Goal: Transaction & Acquisition: Purchase product/service

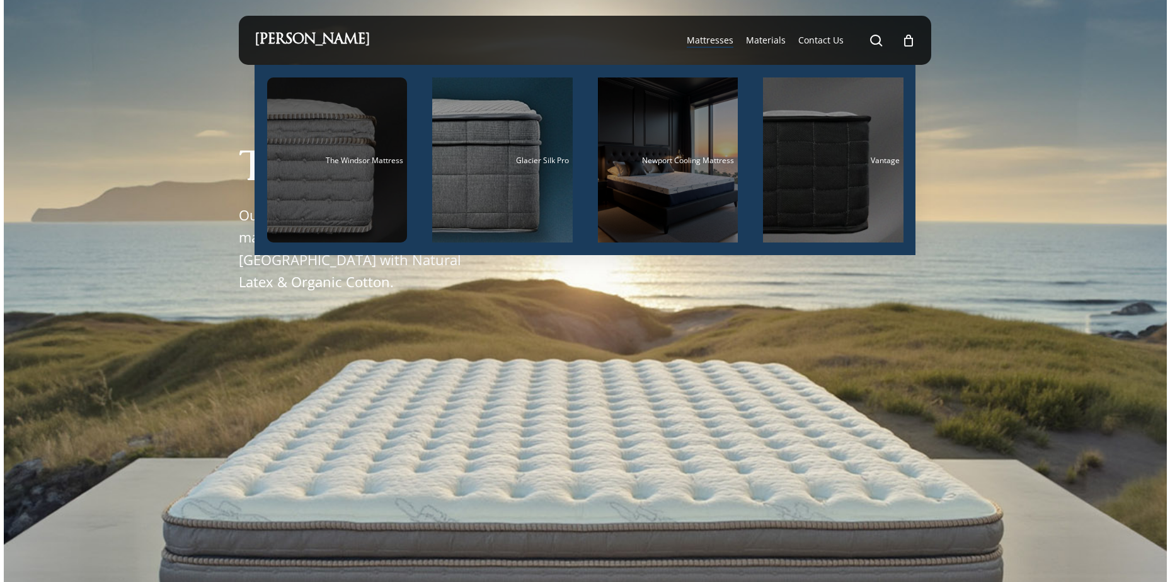
click at [344, 157] on span "The Windsor Mattress" at bounding box center [365, 160] width 78 height 11
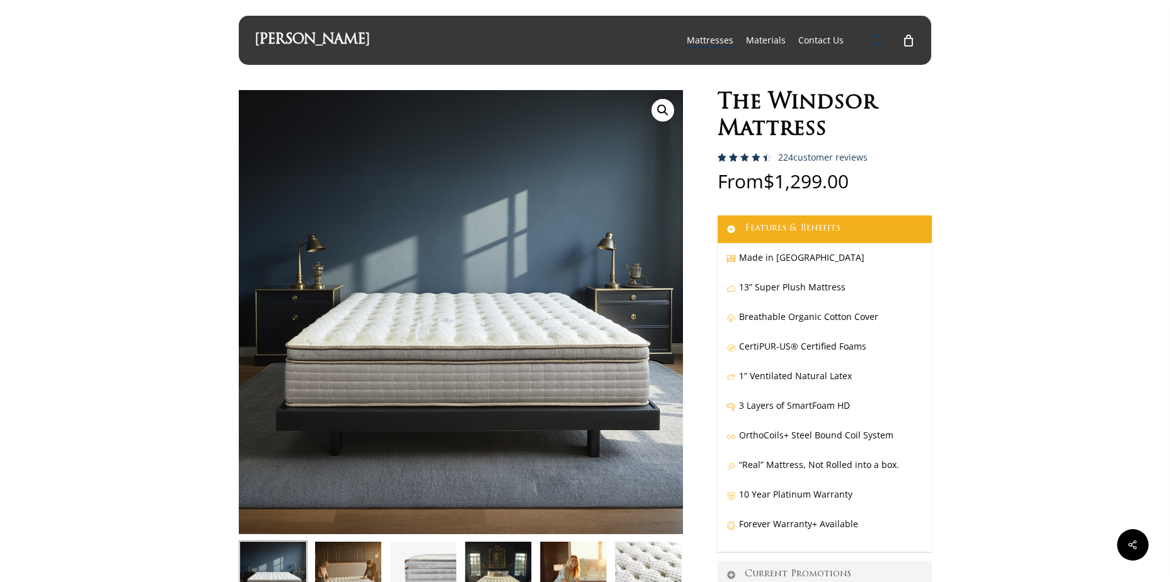
click at [874, 42] on span "Main Menu" at bounding box center [876, 40] width 13 height 13
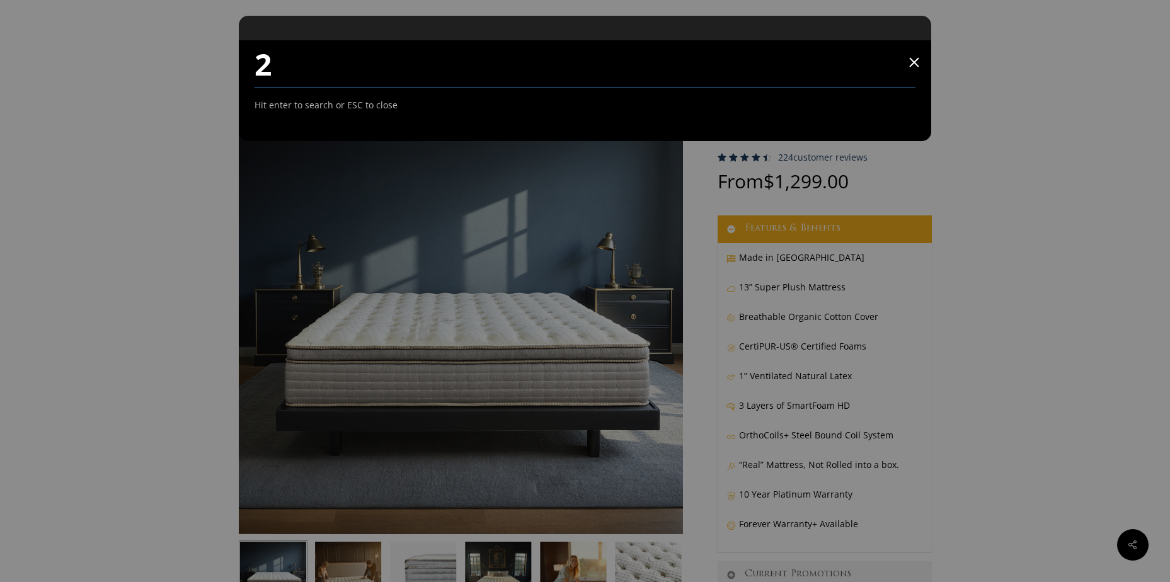
type input "2"
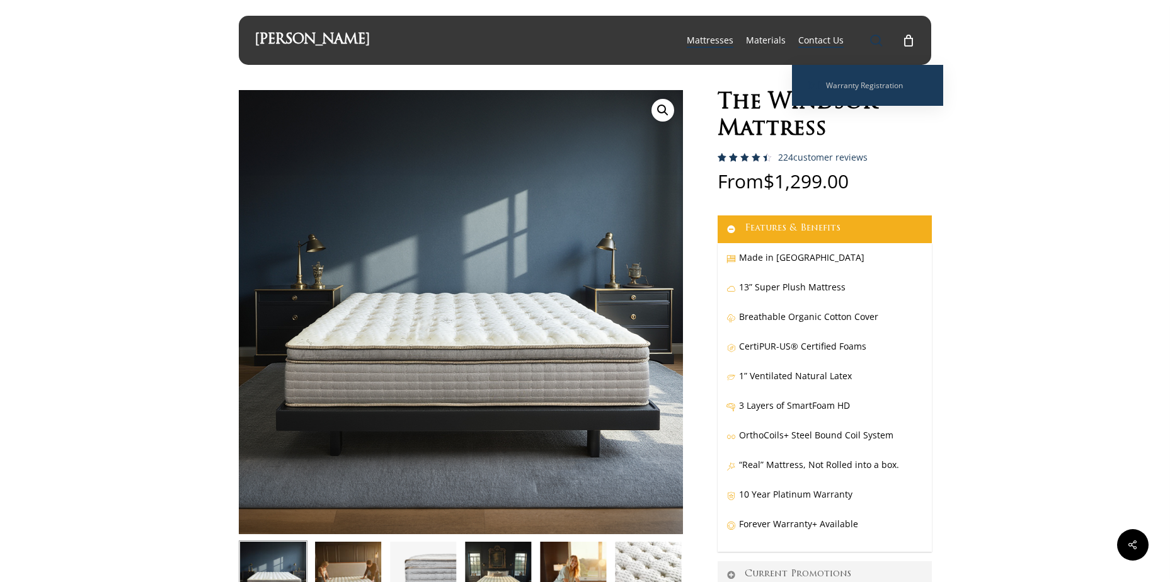
click at [873, 38] on span "Main Menu" at bounding box center [876, 40] width 13 height 13
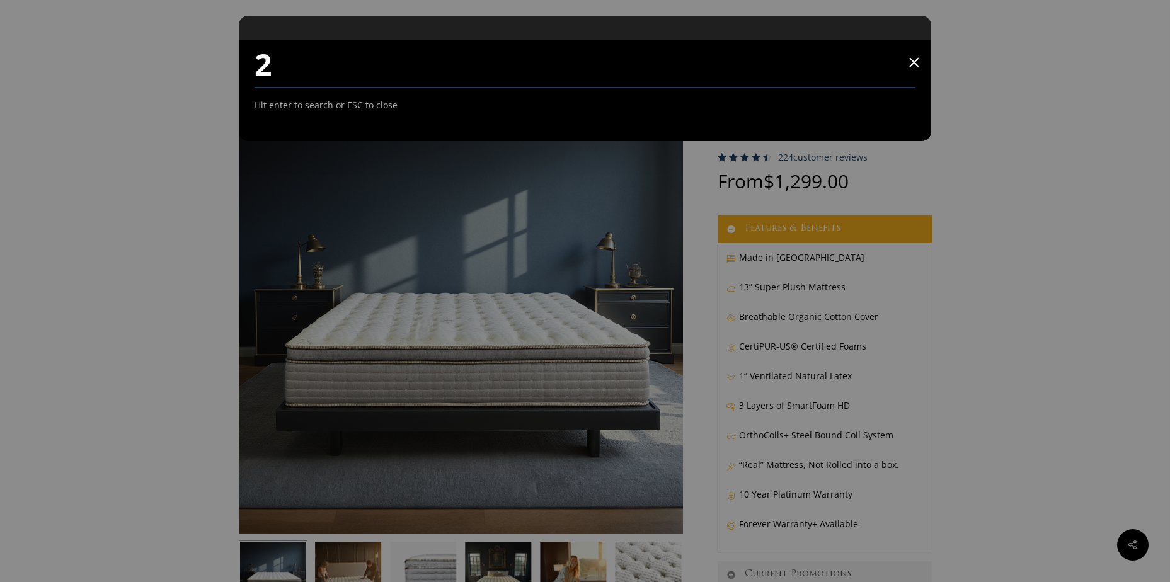
click at [255, 66] on input "2" at bounding box center [586, 64] width 662 height 48
type input "WINDSOR 2"
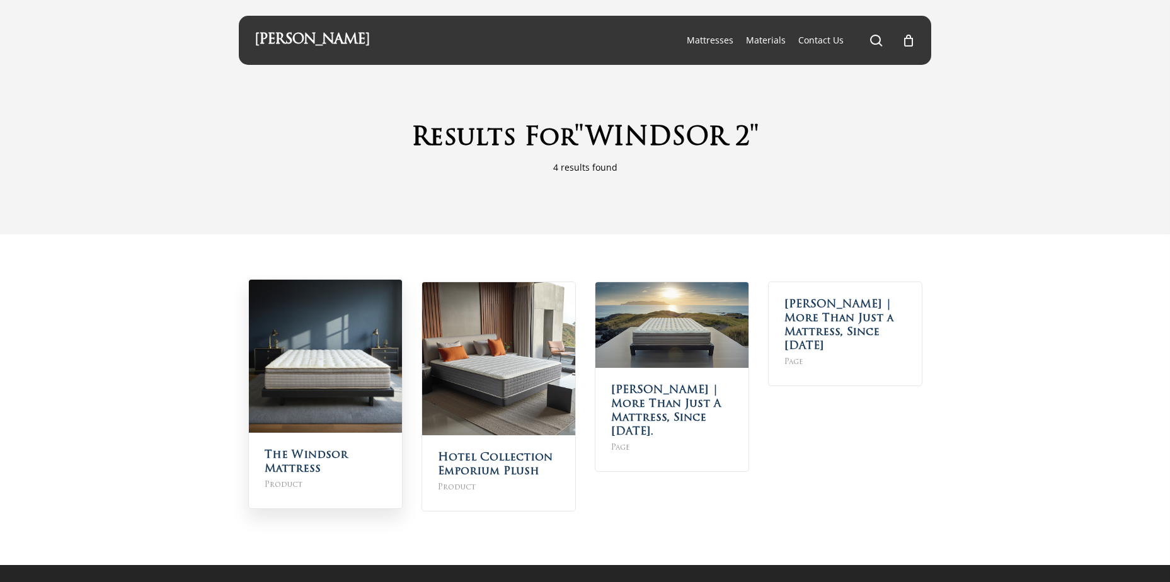
click at [351, 388] on img at bounding box center [325, 356] width 153 height 153
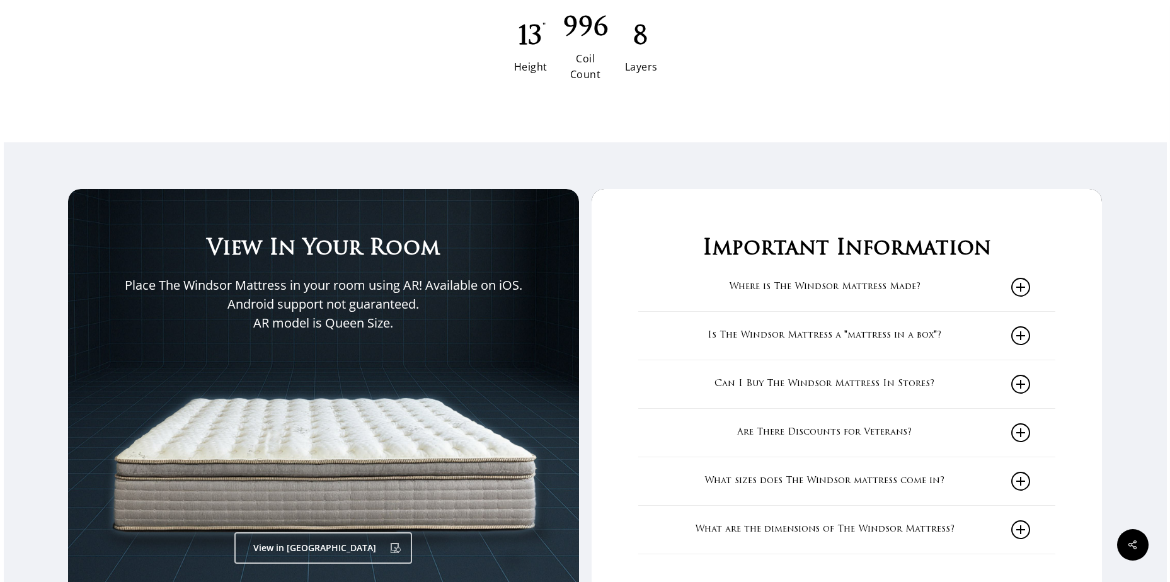
scroll to position [1954, 0]
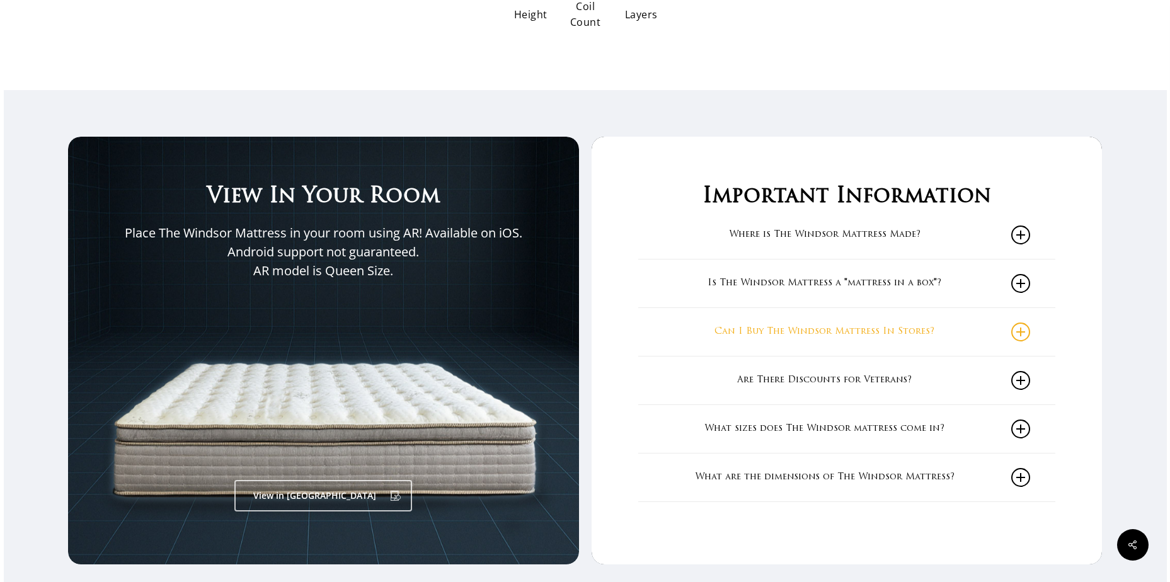
click at [1019, 333] on icon at bounding box center [1021, 332] width 19 height 19
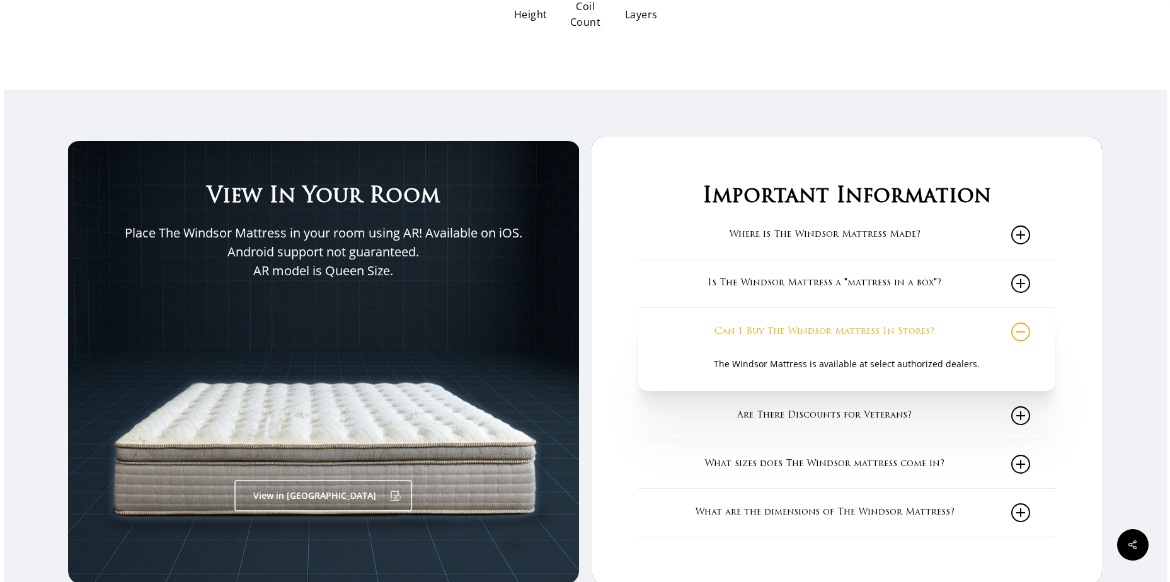
click at [1028, 334] on icon at bounding box center [1021, 332] width 19 height 19
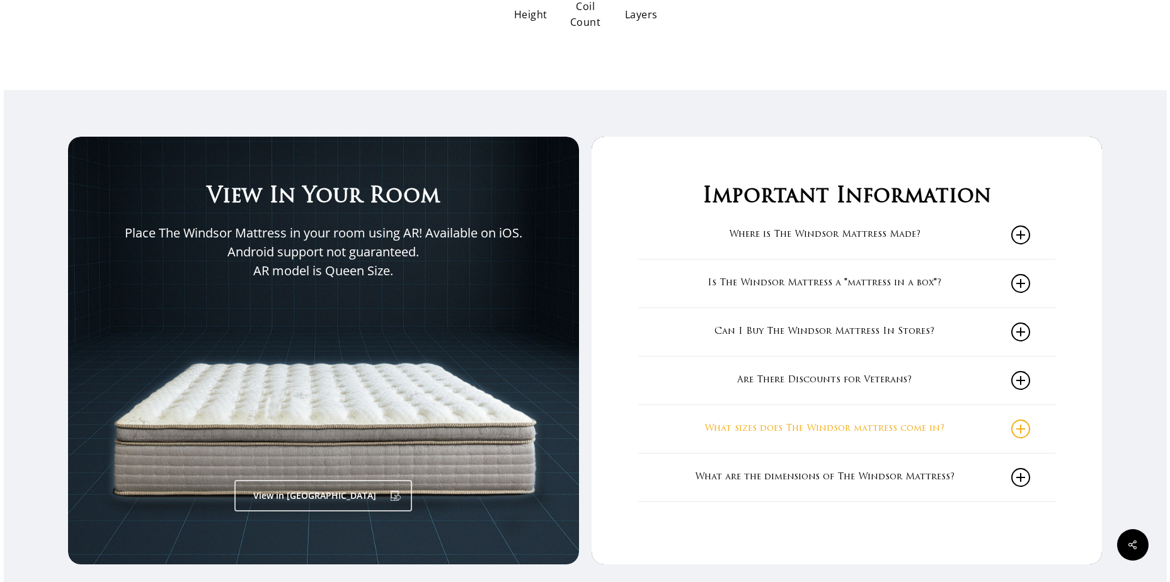
click at [1025, 432] on icon at bounding box center [1021, 429] width 19 height 19
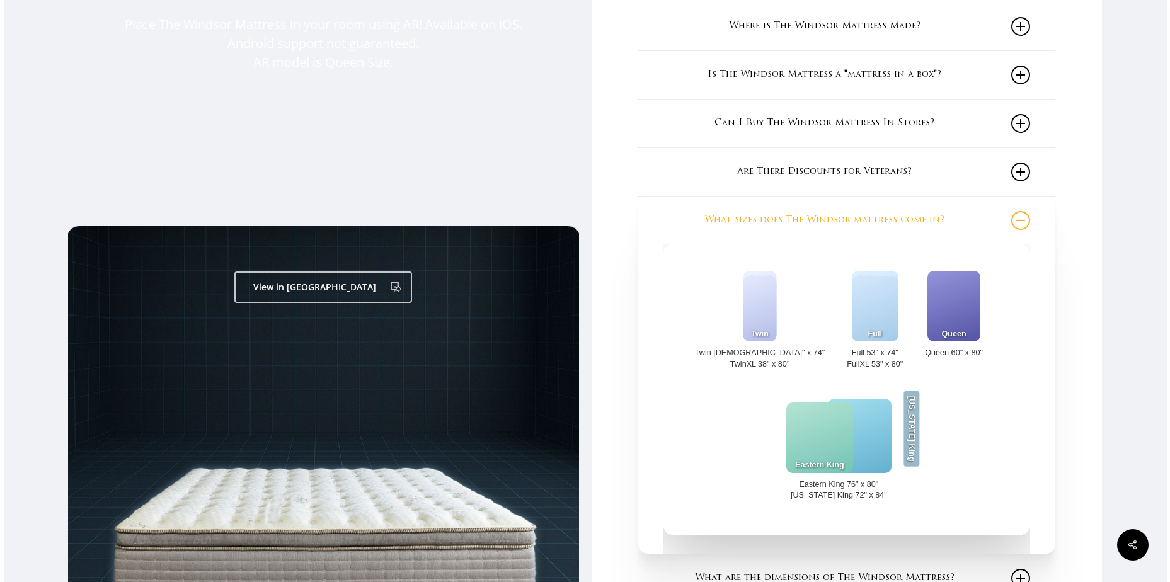
scroll to position [2206, 0]
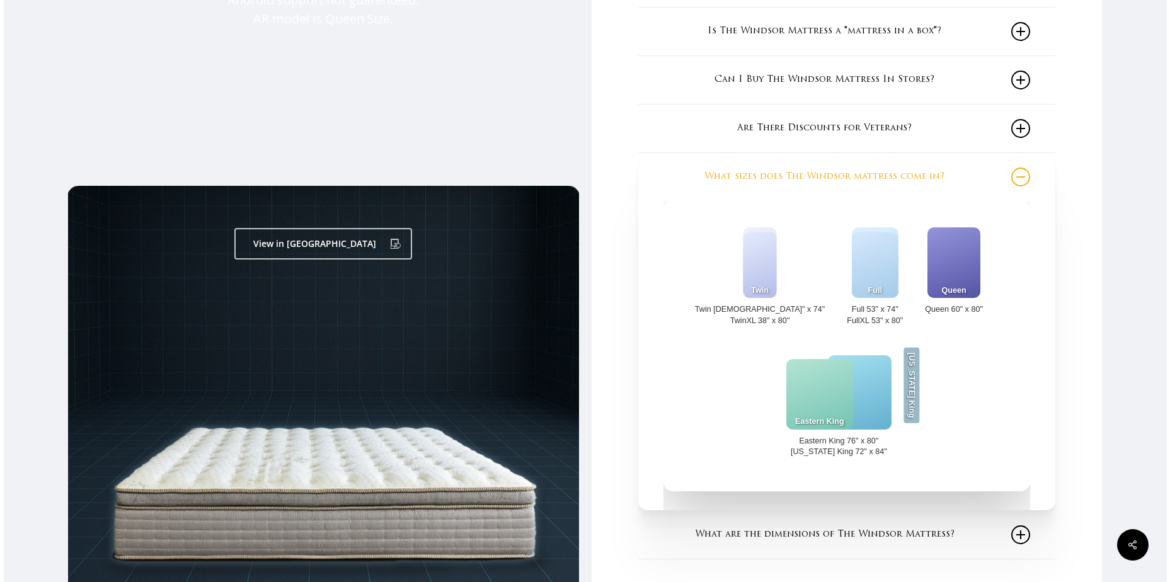
click at [1024, 176] on icon at bounding box center [1021, 177] width 19 height 19
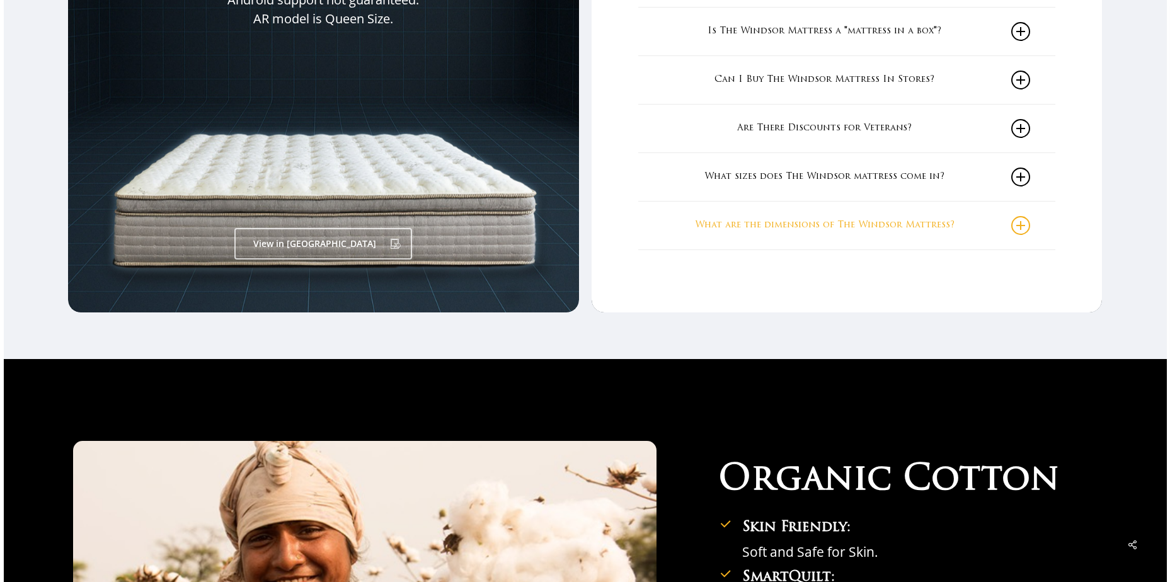
click at [1025, 227] on icon at bounding box center [1021, 225] width 19 height 19
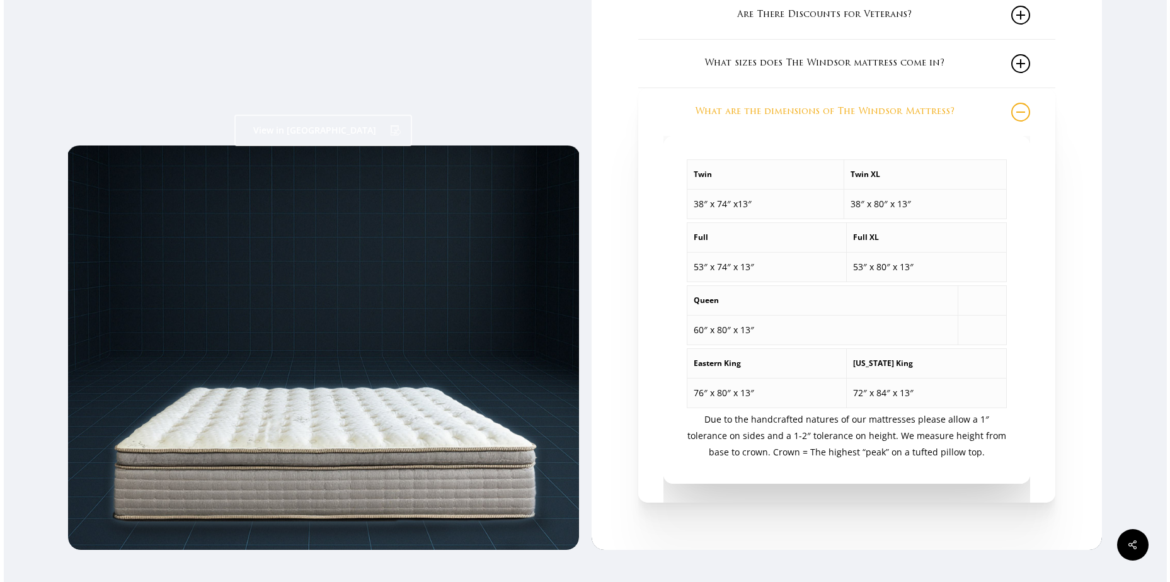
scroll to position [2395, 0]
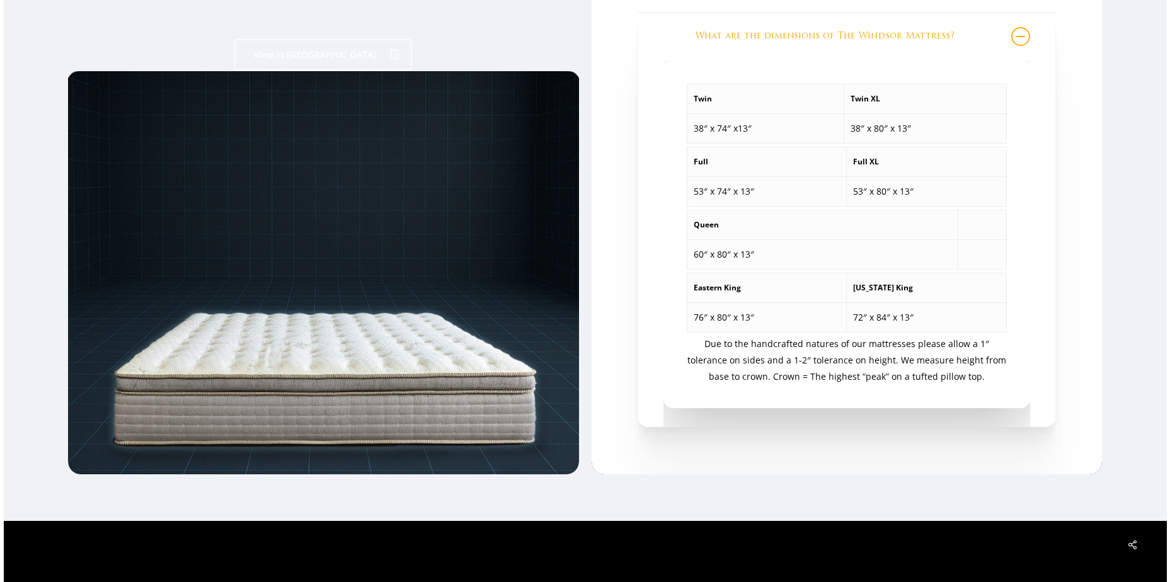
click at [1026, 43] on icon at bounding box center [1021, 36] width 19 height 19
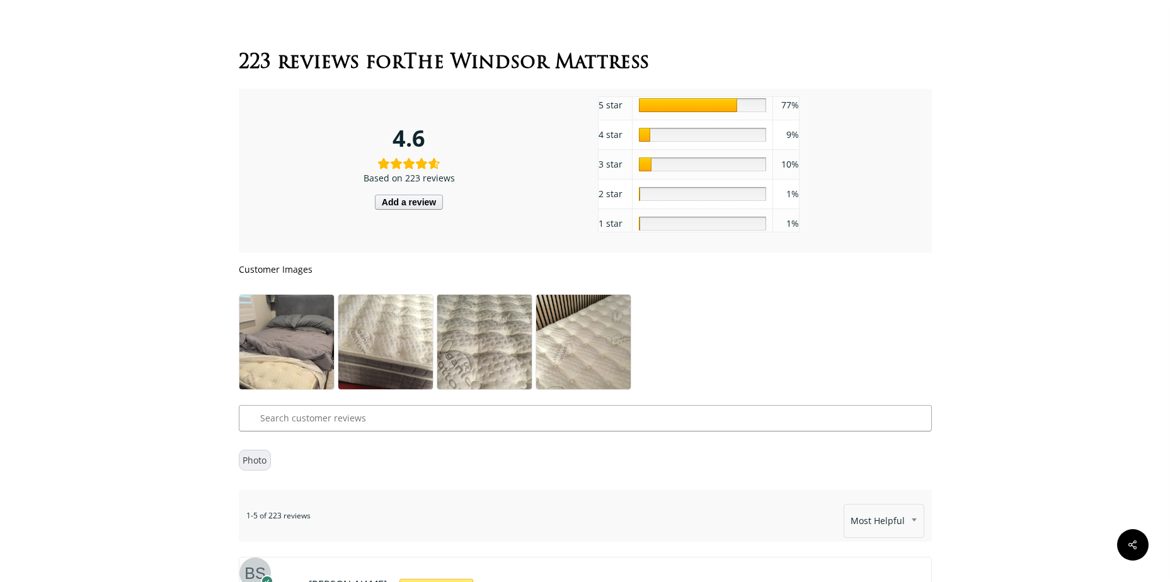
scroll to position [6636, 0]
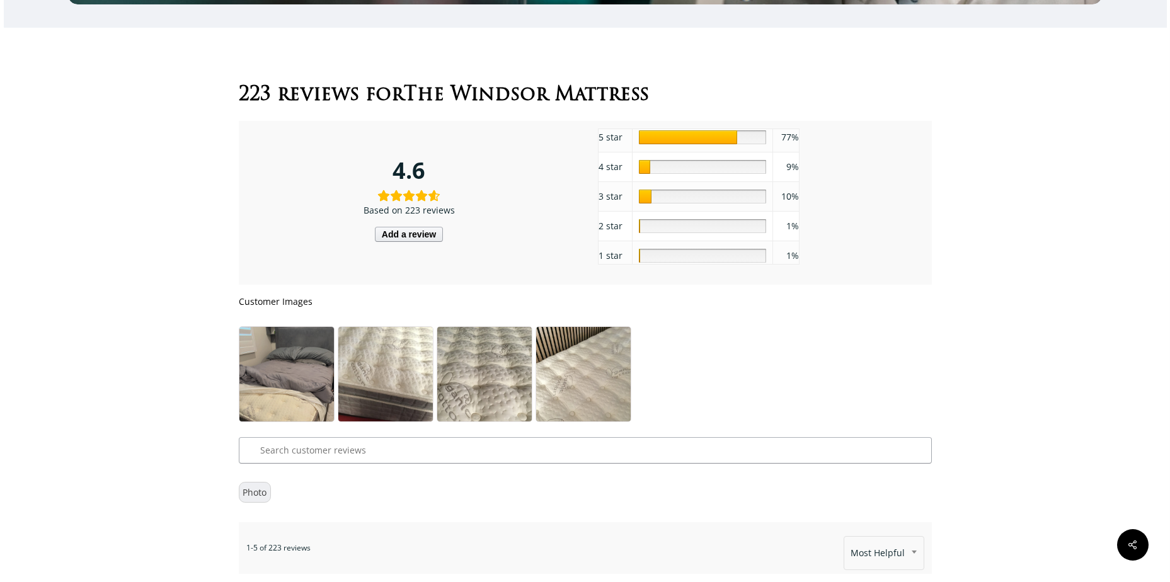
click at [277, 382] on img at bounding box center [287, 389] width 95 height 124
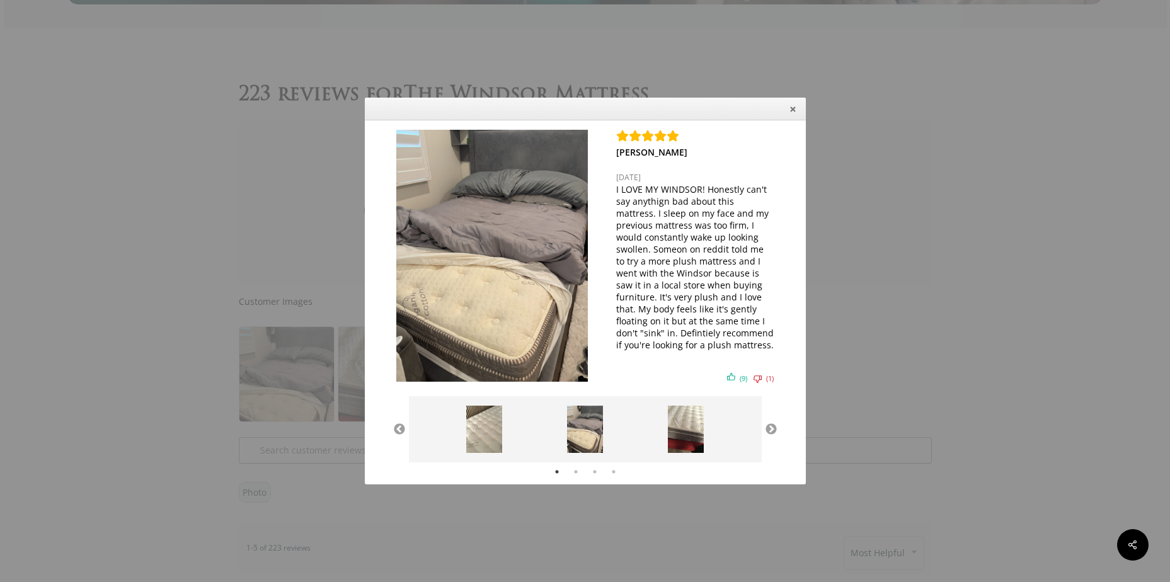
click at [485, 430] on img at bounding box center [483, 429] width 35 height 47
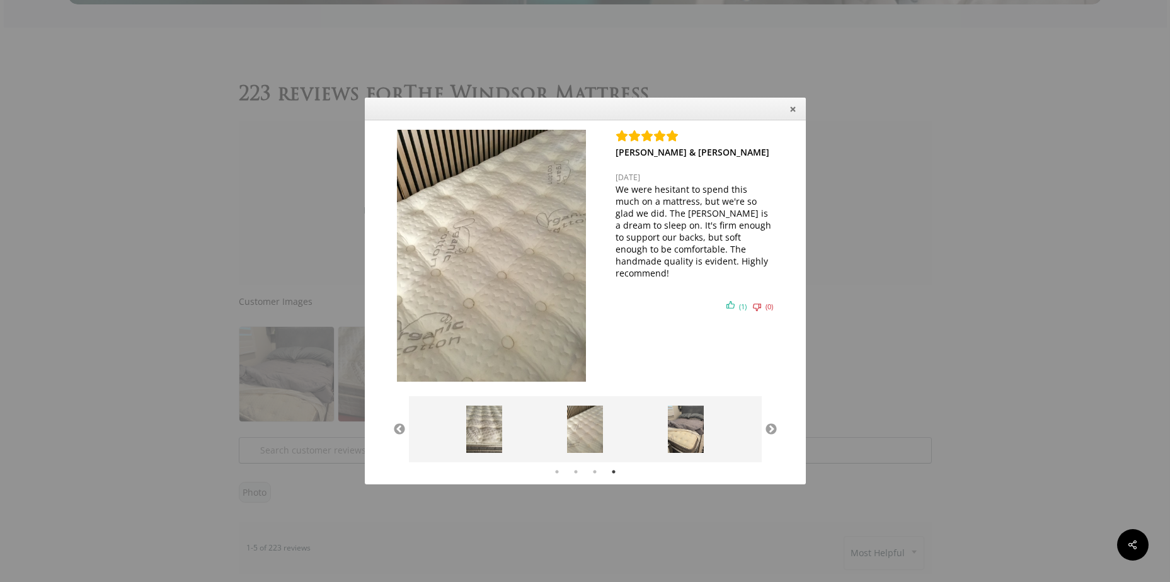
click at [481, 424] on img at bounding box center [483, 429] width 35 height 47
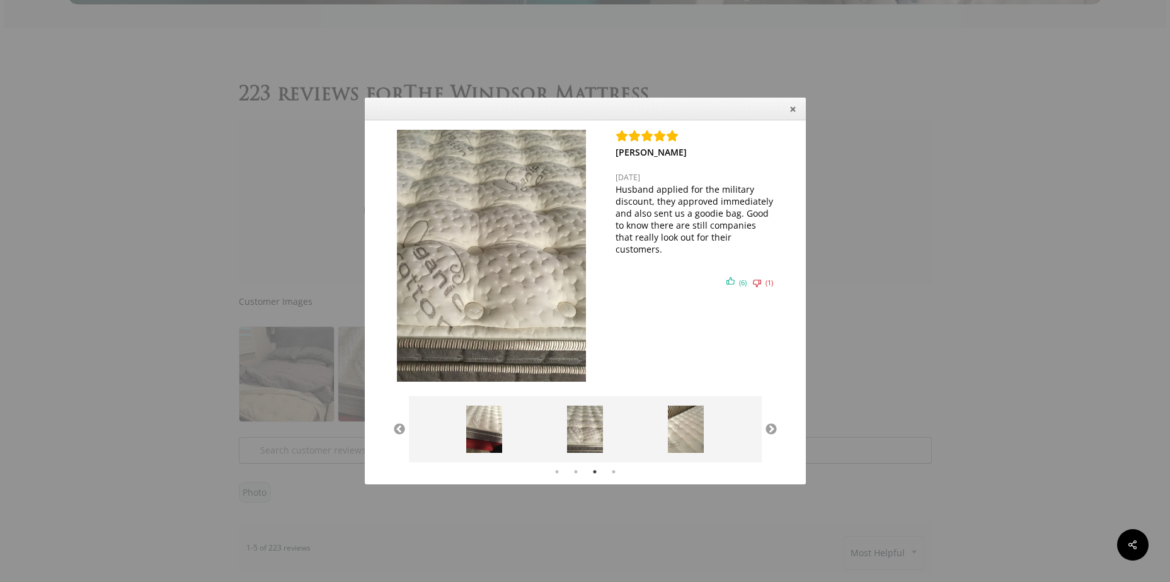
click at [483, 434] on img at bounding box center [483, 429] width 35 height 47
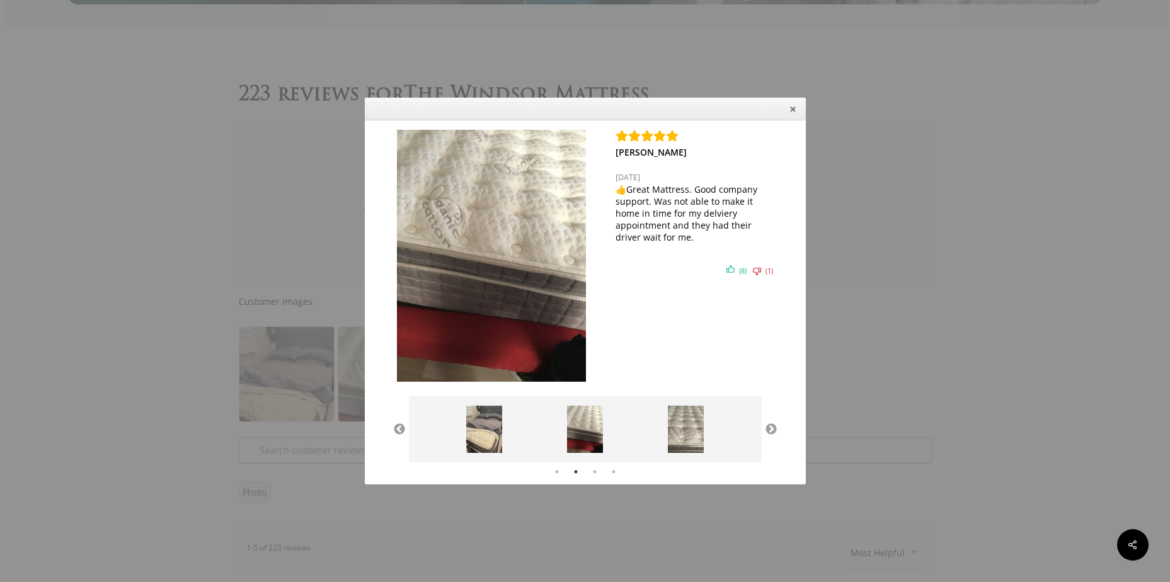
click at [477, 438] on img at bounding box center [484, 429] width 36 height 47
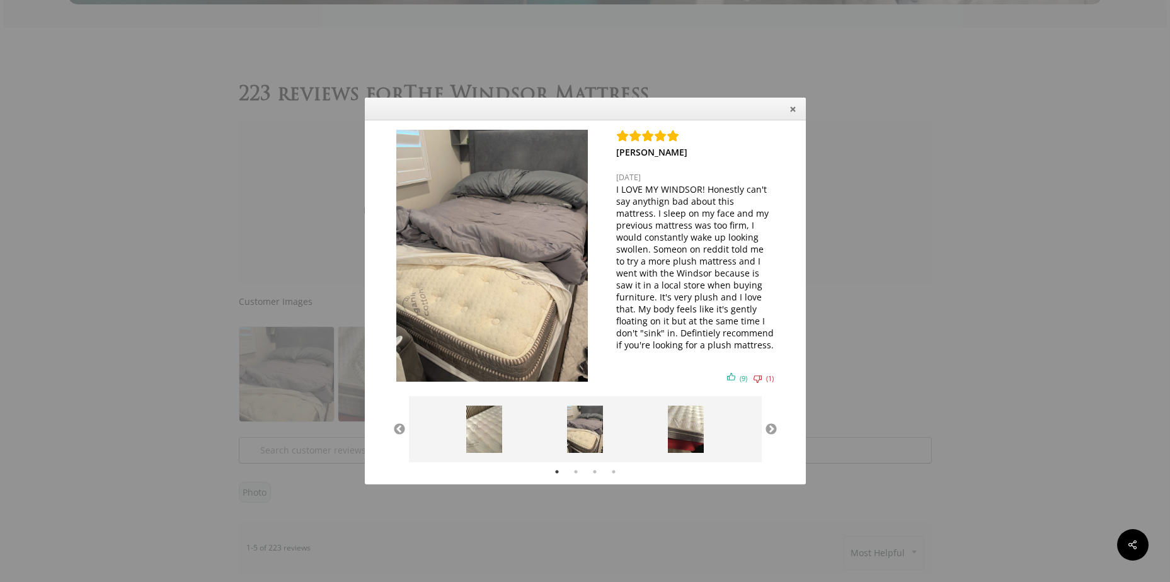
click at [545, 333] on img at bounding box center [492, 256] width 192 height 252
click at [398, 432] on button "Previous" at bounding box center [399, 430] width 13 height 13
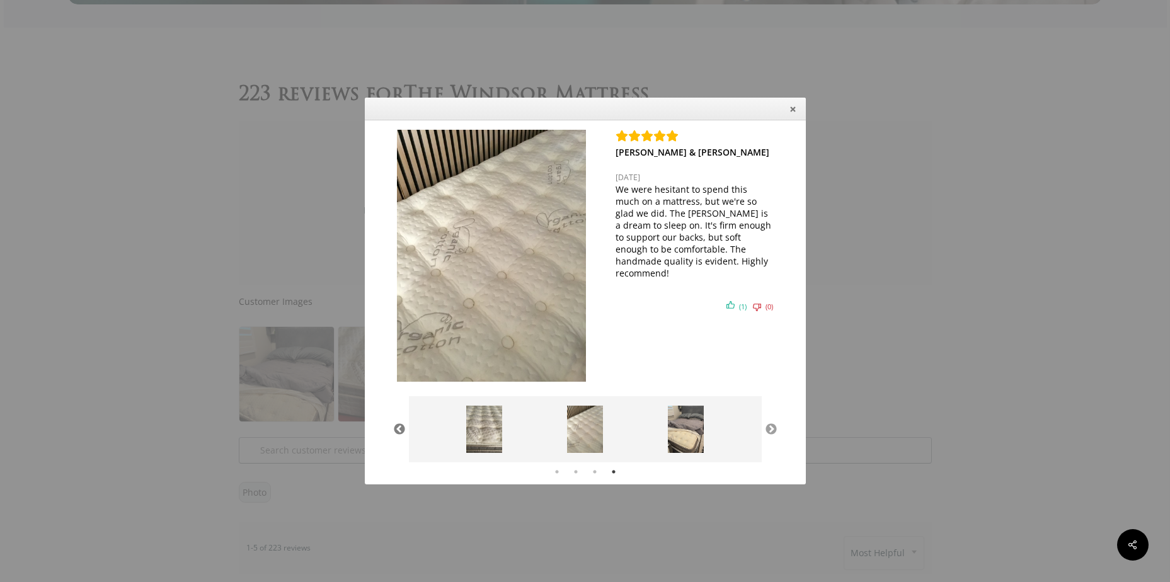
click at [398, 432] on button "Previous" at bounding box center [399, 430] width 13 height 13
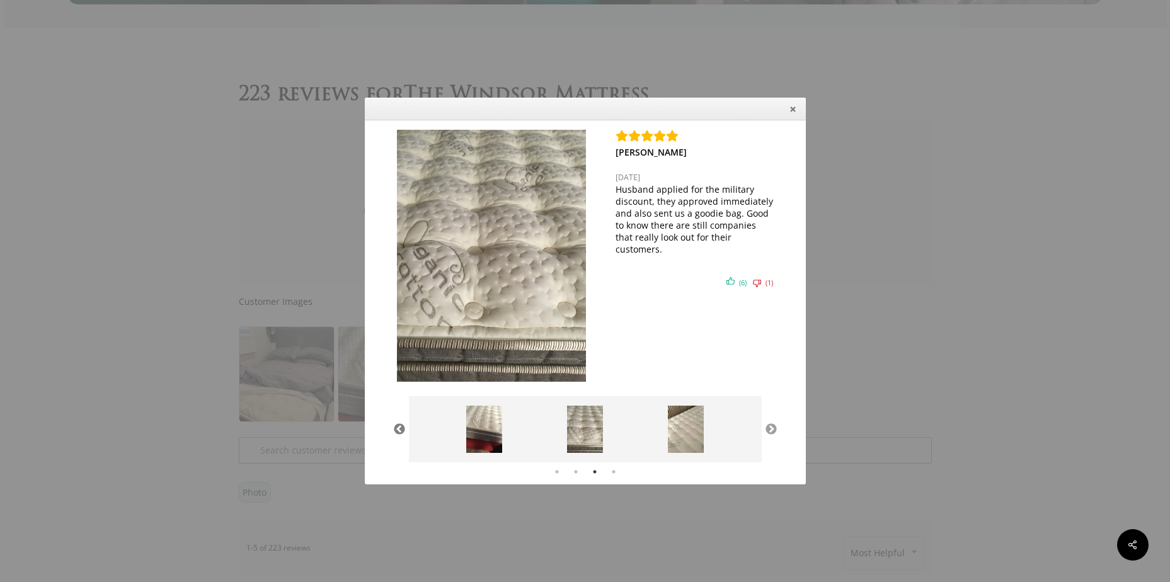
click at [398, 432] on button "Previous" at bounding box center [399, 430] width 13 height 13
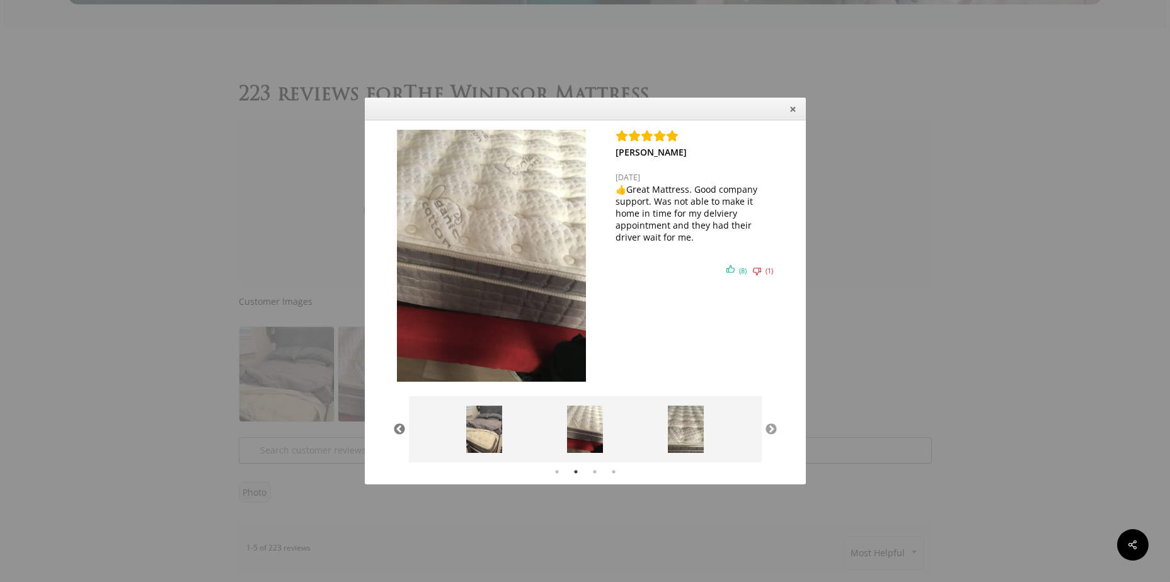
click at [398, 432] on button "Previous" at bounding box center [399, 430] width 13 height 13
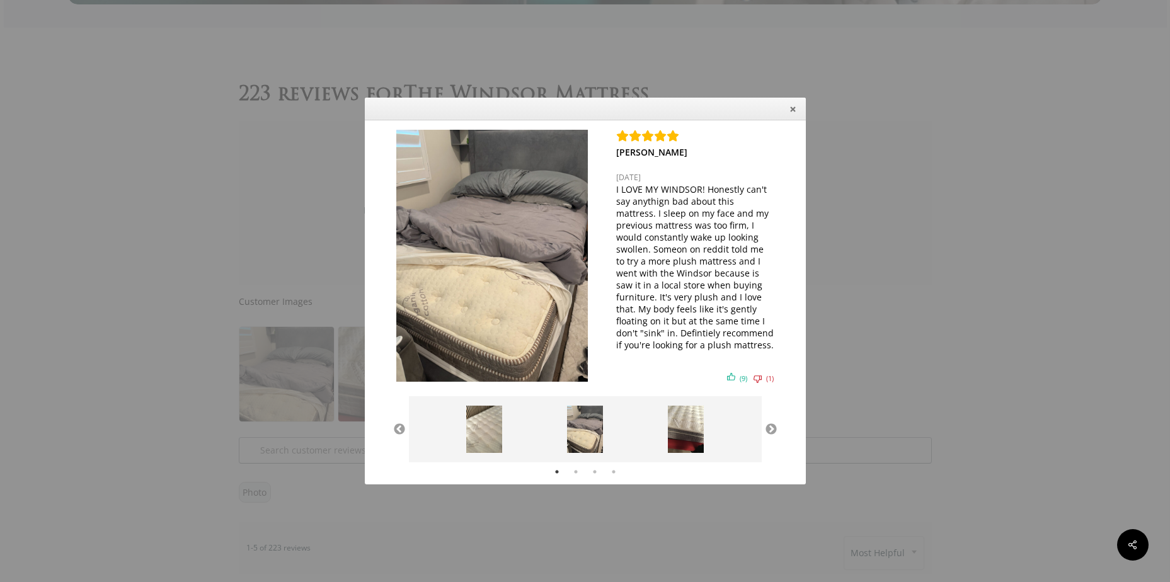
click at [797, 106] on icon "Close" at bounding box center [793, 109] width 9 height 9
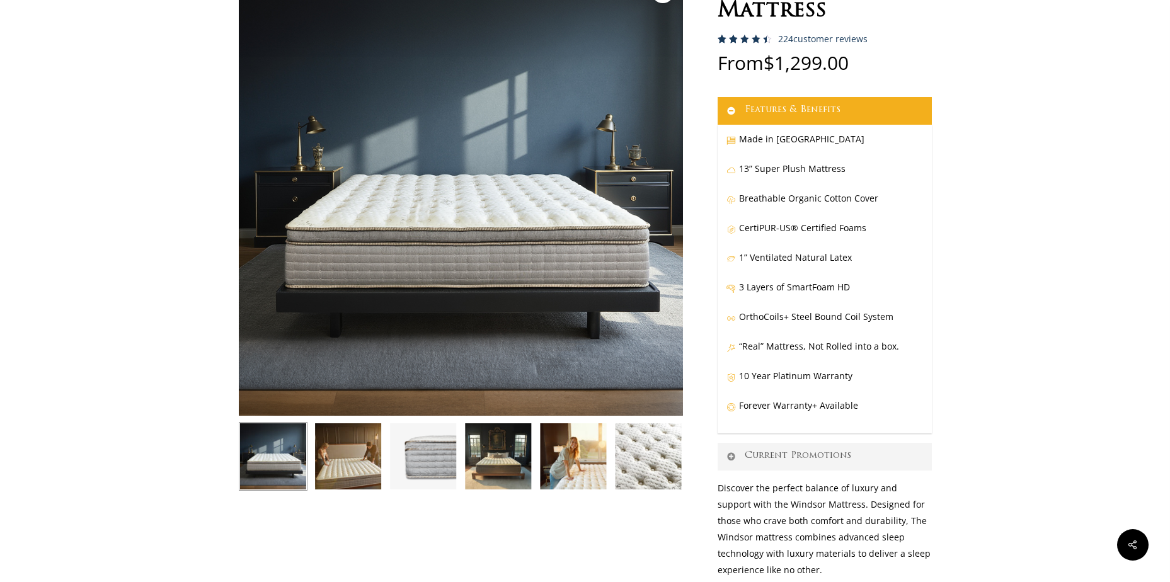
scroll to position [126, 0]
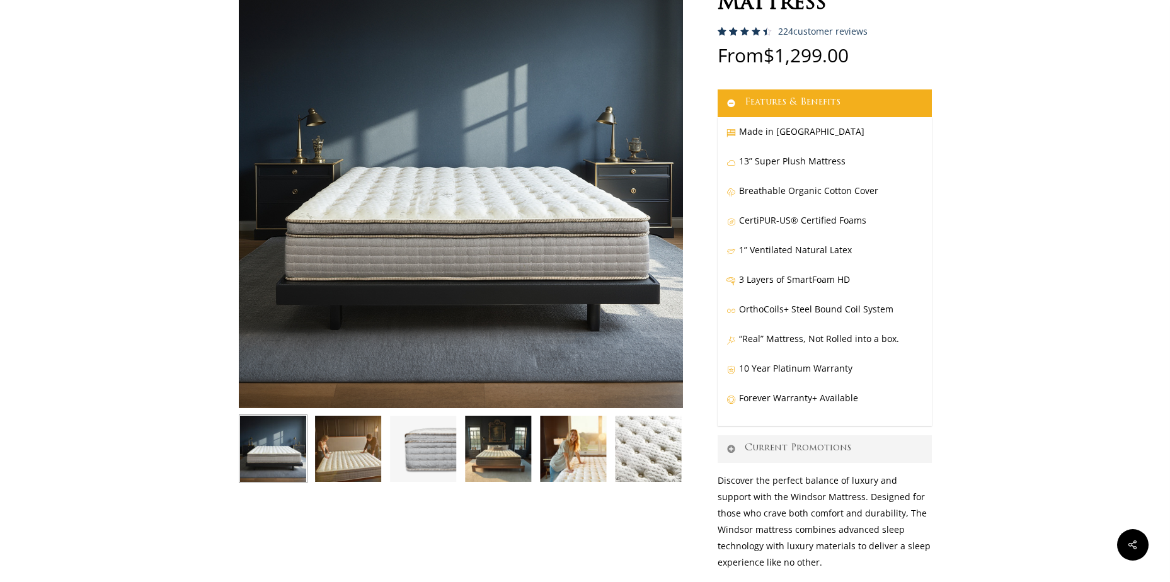
click at [731, 400] on icon at bounding box center [731, 399] width 9 height 8
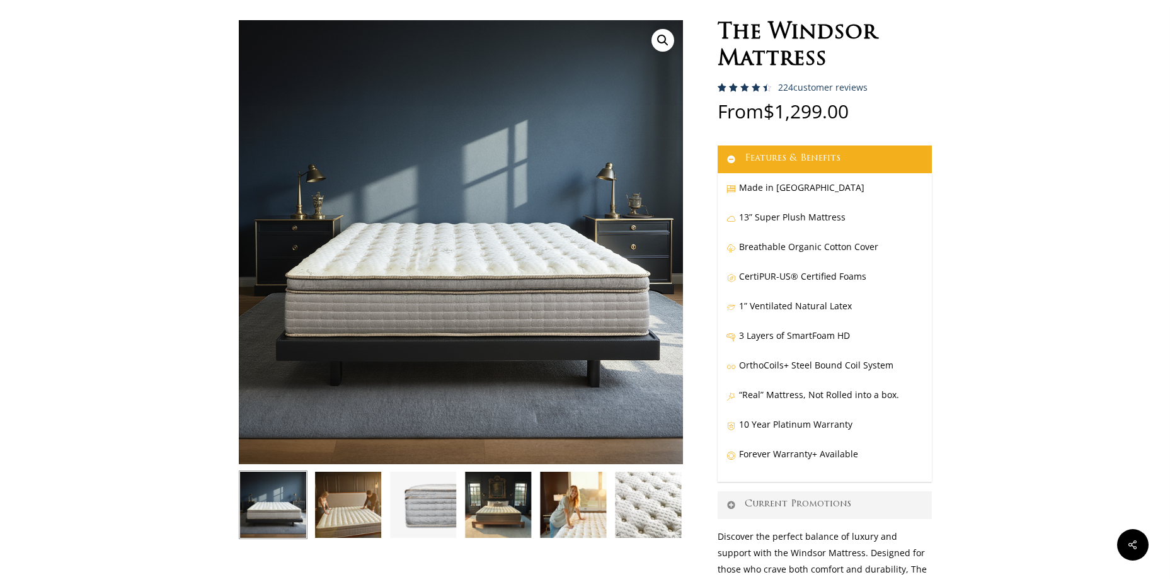
scroll to position [63, 0]
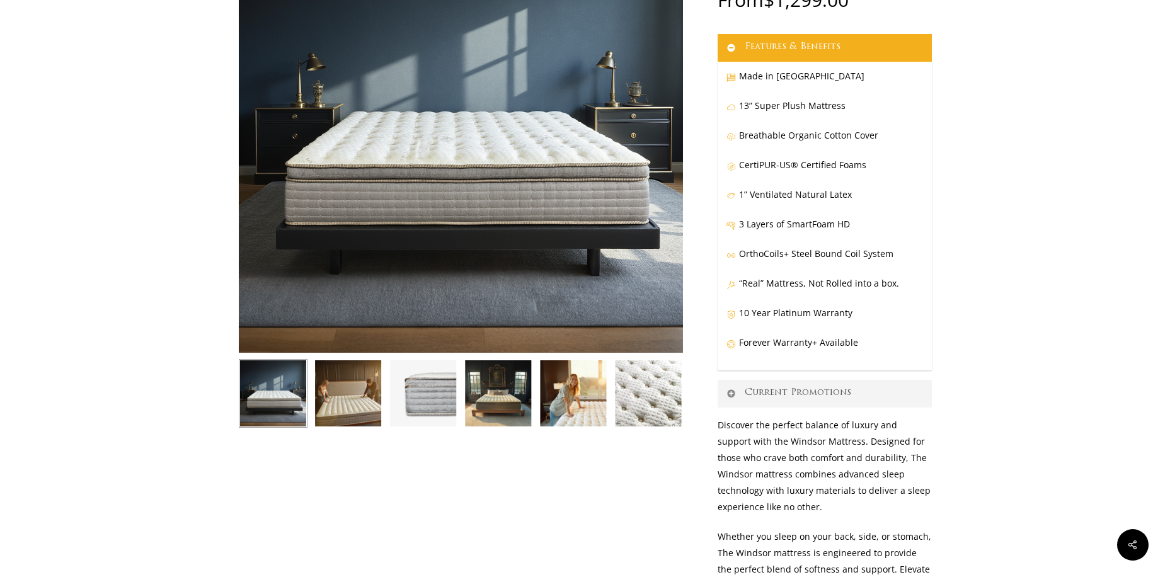
scroll to position [189, 0]
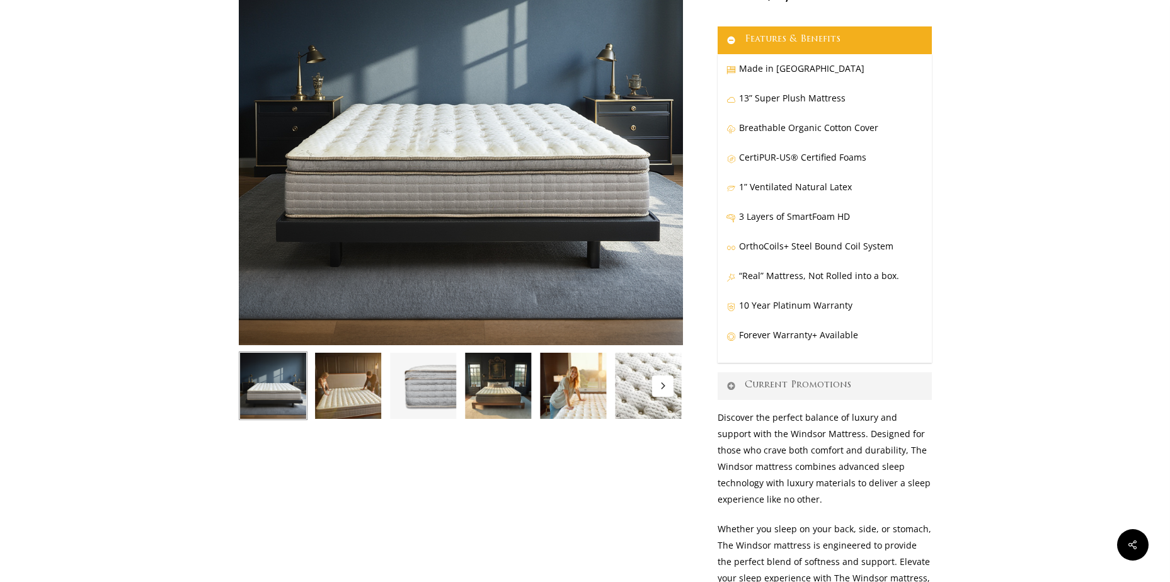
click at [349, 386] on img at bounding box center [348, 386] width 69 height 69
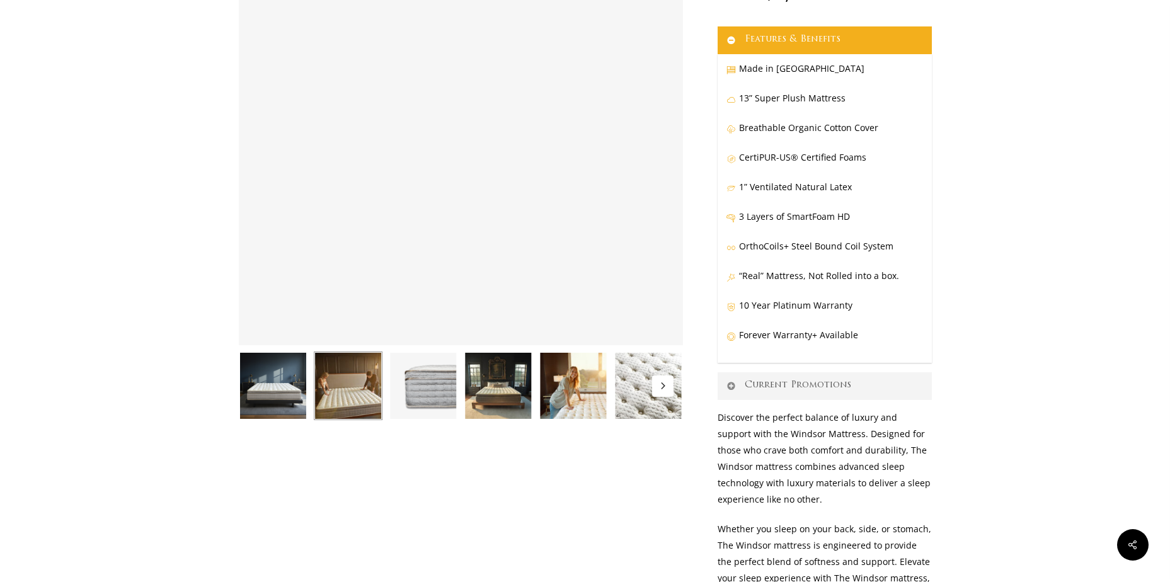
click at [436, 392] on img at bounding box center [423, 386] width 69 height 69
click at [499, 388] on img at bounding box center [498, 386] width 69 height 69
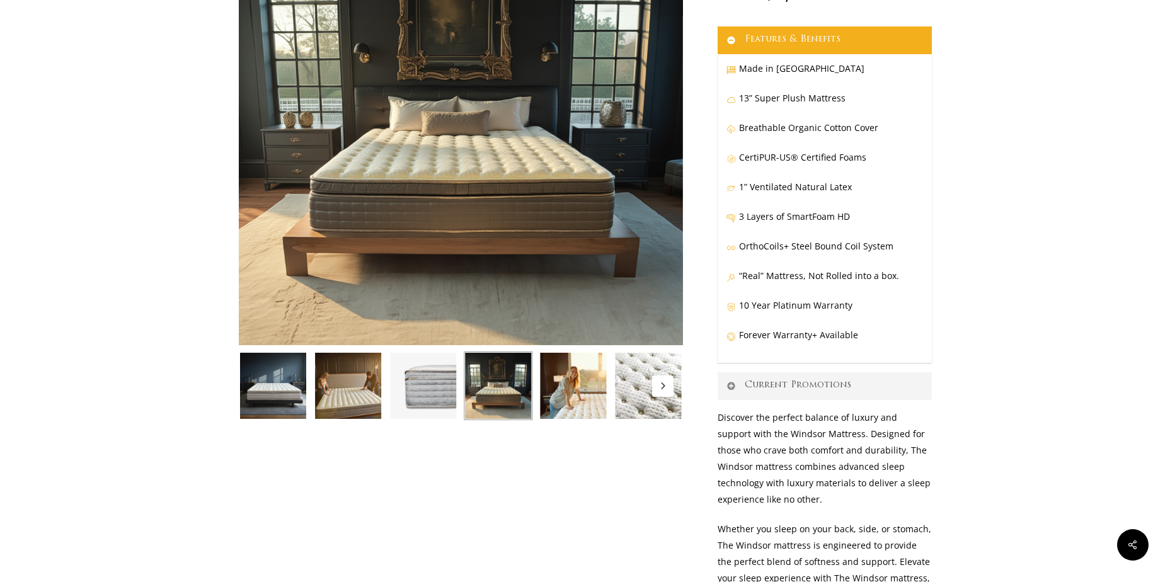
click at [580, 386] on img at bounding box center [573, 386] width 69 height 69
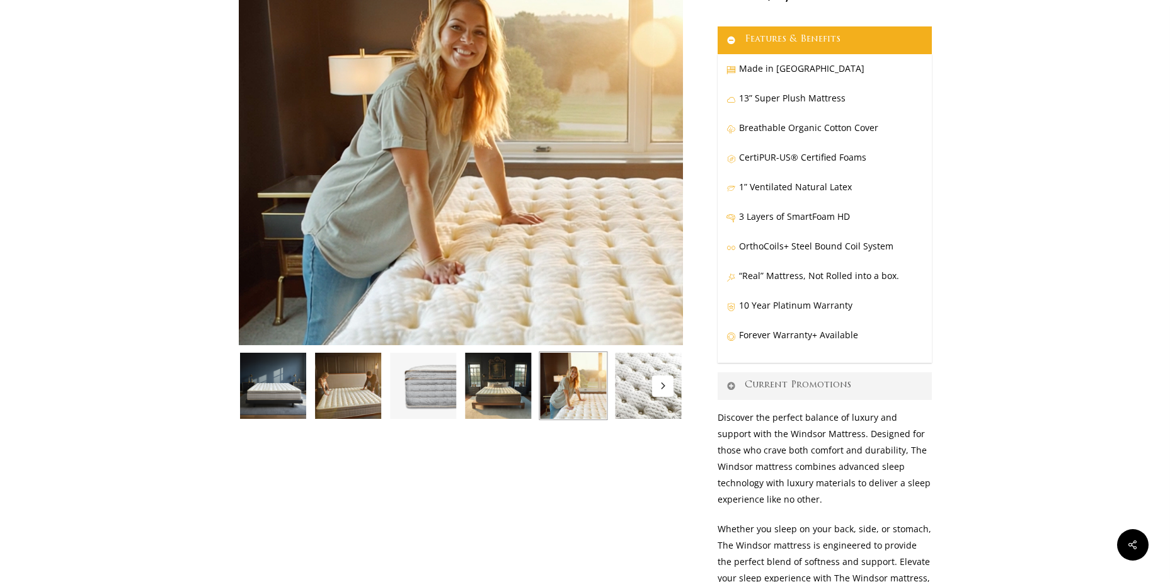
click at [640, 395] on img at bounding box center [648, 386] width 69 height 69
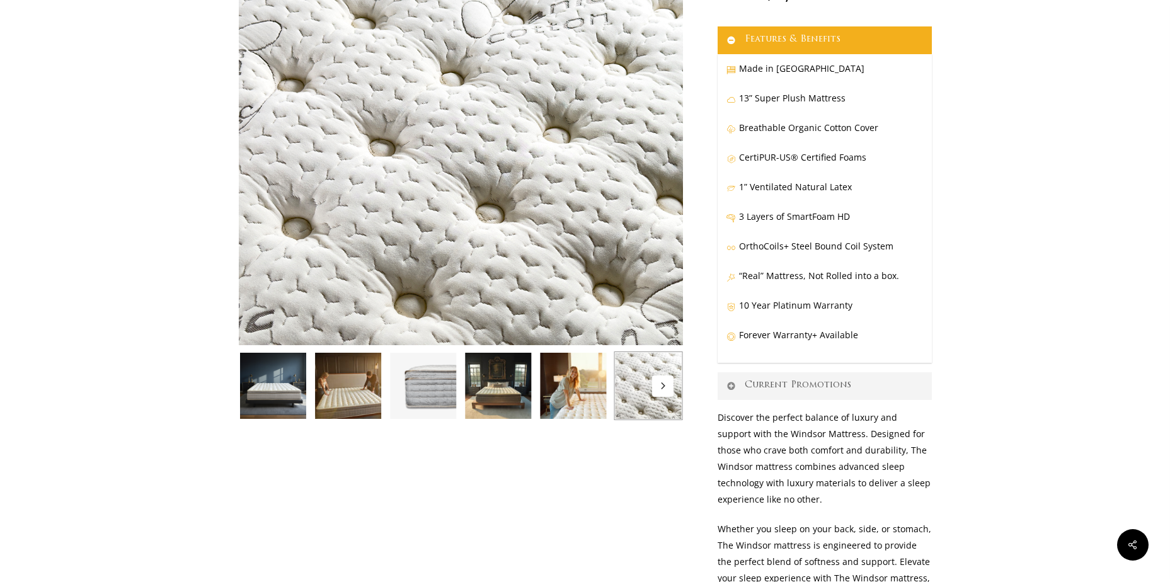
scroll to position [252, 0]
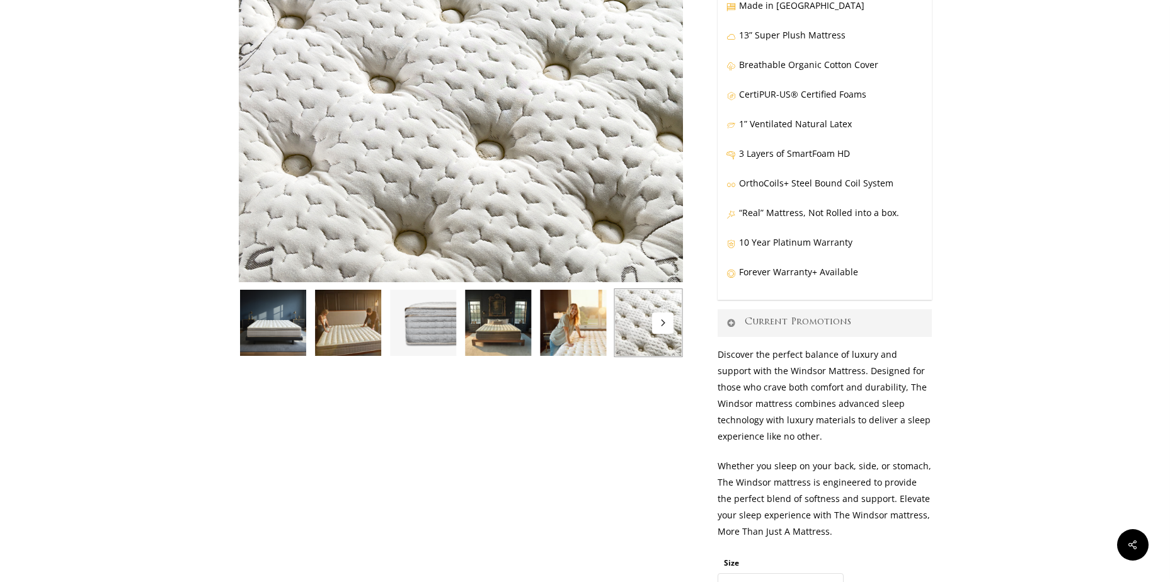
click at [663, 325] on icon "Next" at bounding box center [663, 323] width 4 height 6
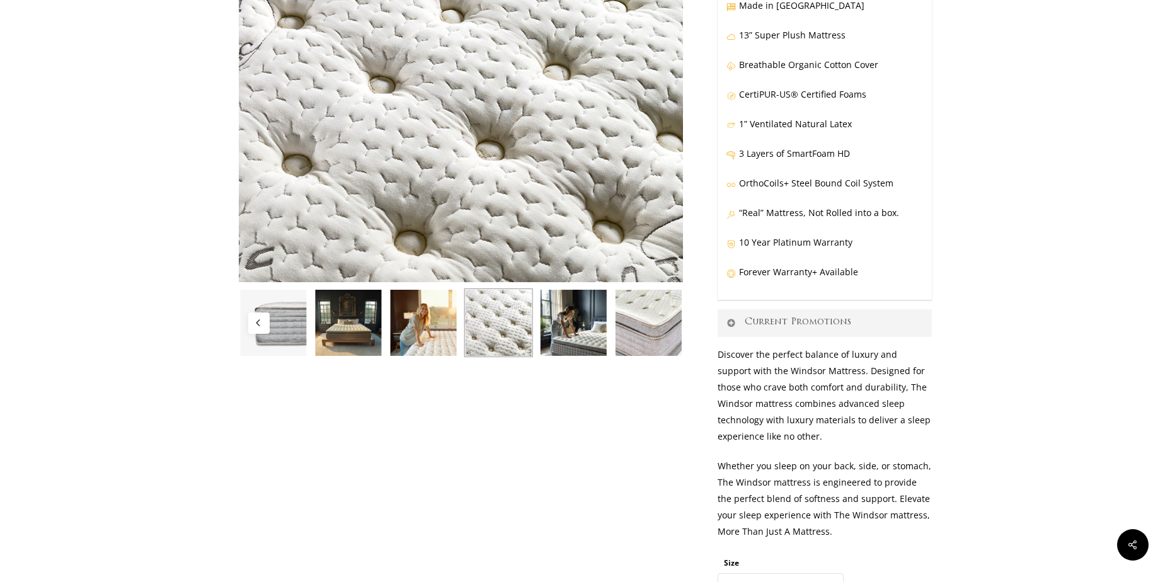
click at [558, 331] on img at bounding box center [573, 323] width 69 height 69
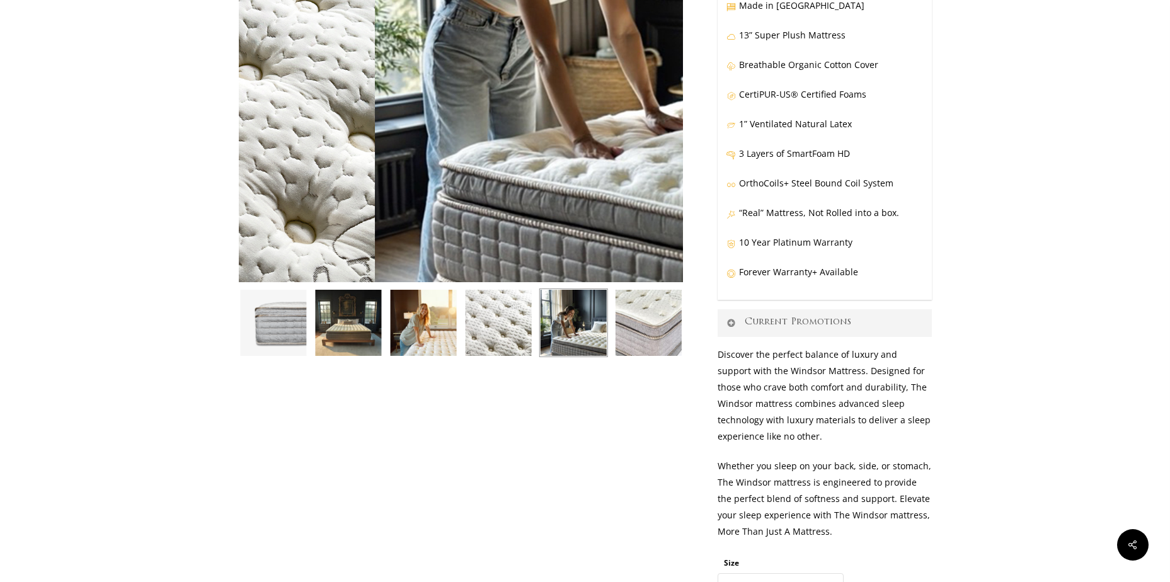
click at [456, 122] on img at bounding box center [641, 10] width 630 height 630
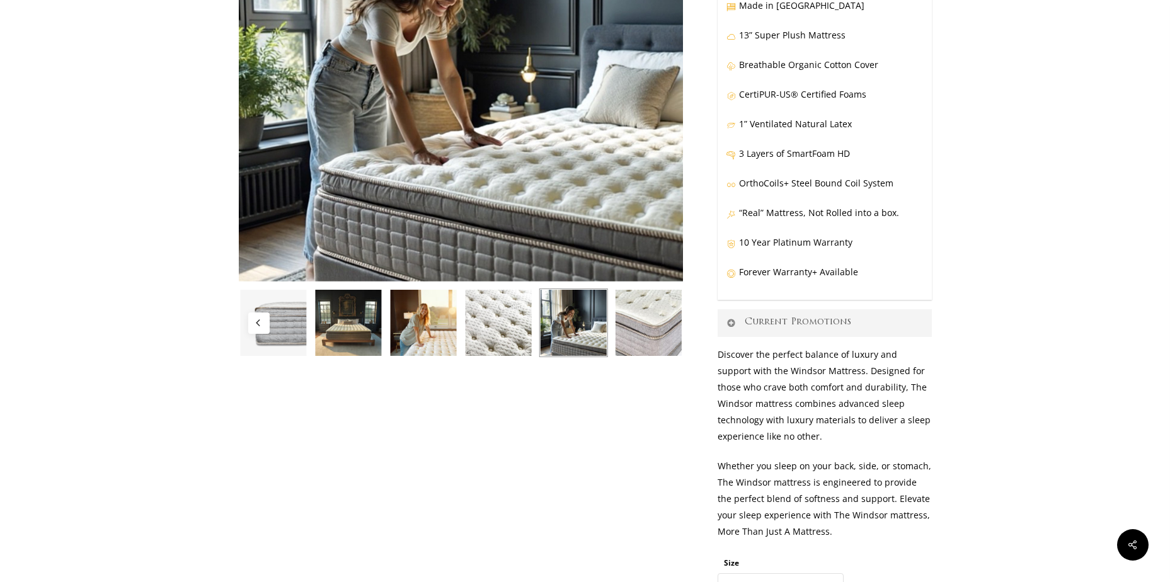
click at [650, 337] on img at bounding box center [648, 323] width 69 height 69
